Goal: Task Accomplishment & Management: Manage account settings

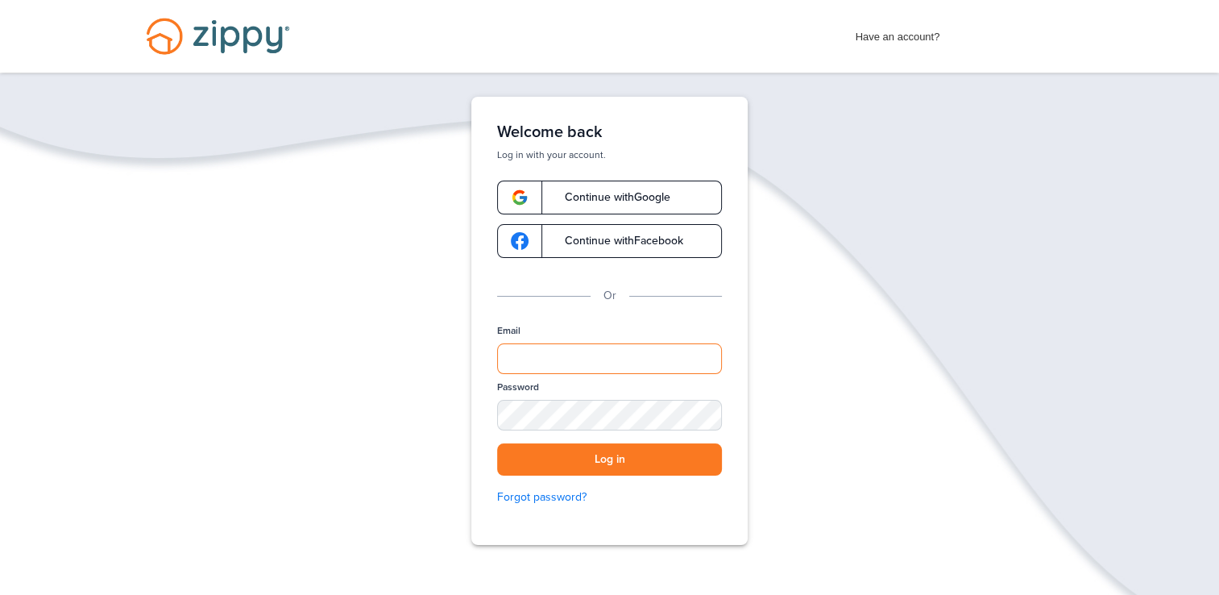
click at [623, 366] on input "Email" at bounding box center [609, 358] width 225 height 31
type input "**********"
click at [613, 455] on button "Log in" at bounding box center [609, 459] width 225 height 33
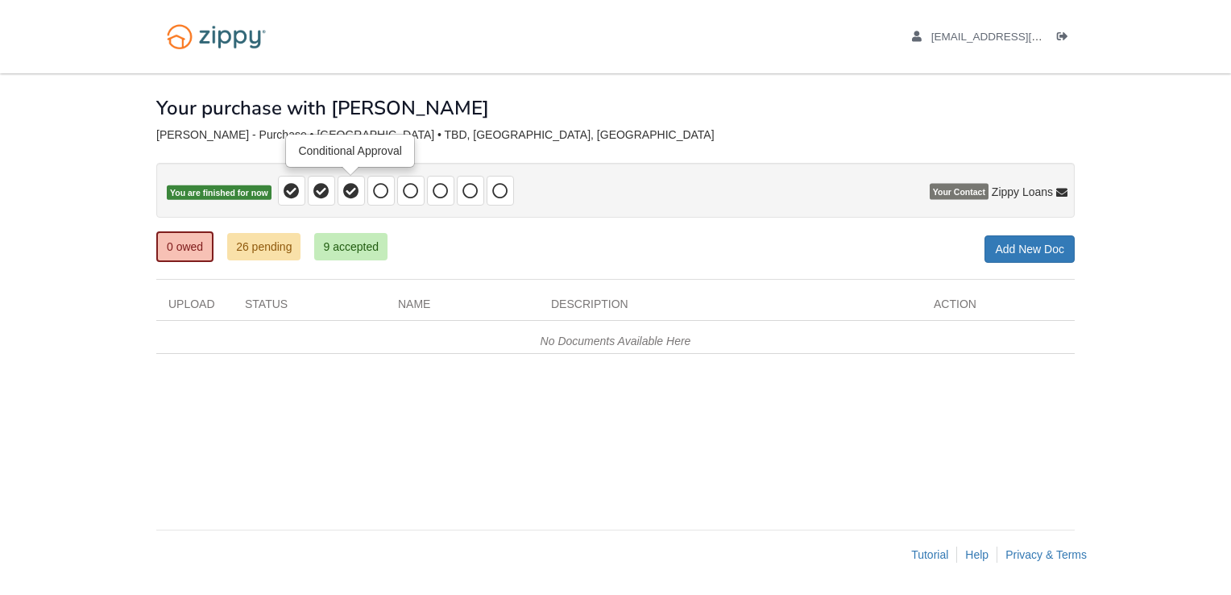
click at [350, 192] on icon at bounding box center [351, 191] width 16 height 16
click at [321, 193] on icon at bounding box center [321, 191] width 16 height 16
click at [349, 193] on icon at bounding box center [351, 191] width 16 height 16
